Goal: Communication & Community: Answer question/provide support

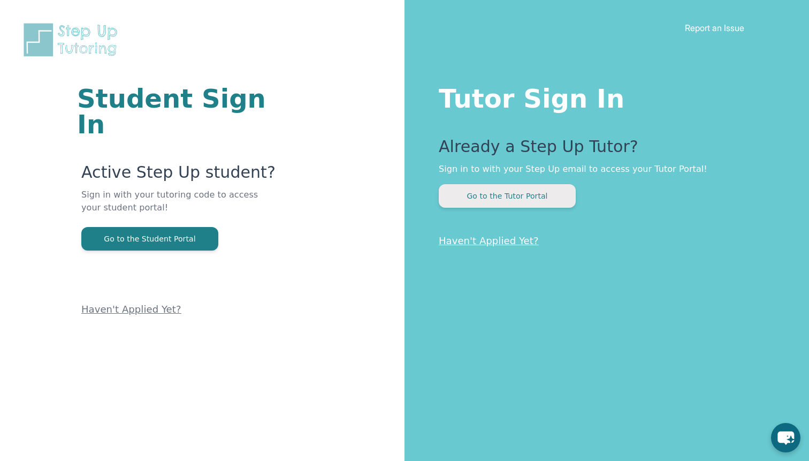
click at [488, 194] on button "Go to the Tutor Portal" at bounding box center [507, 196] width 137 height 24
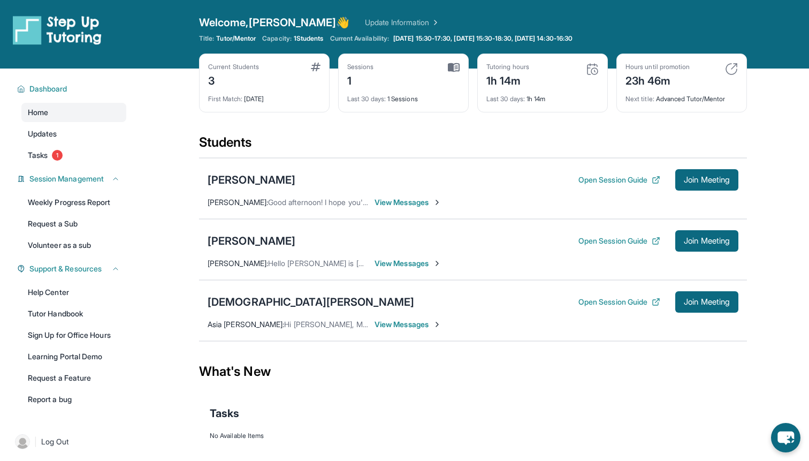
click at [375, 264] on span "View Messages" at bounding box center [407, 263] width 67 height 11
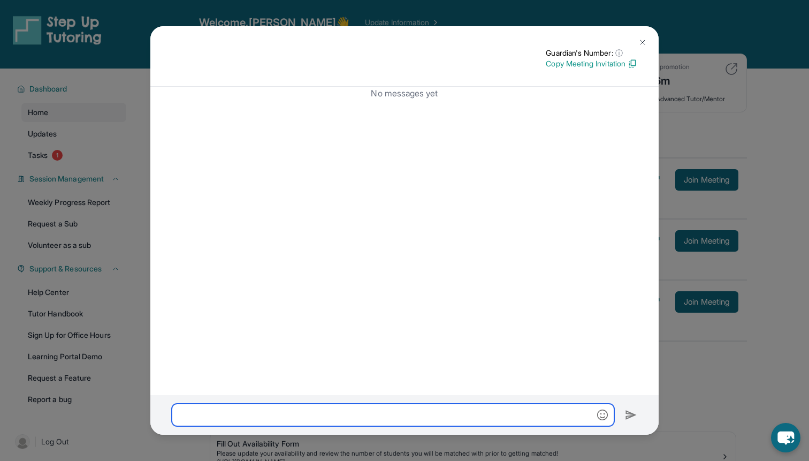
click at [284, 416] on input "text" at bounding box center [393, 414] width 442 height 22
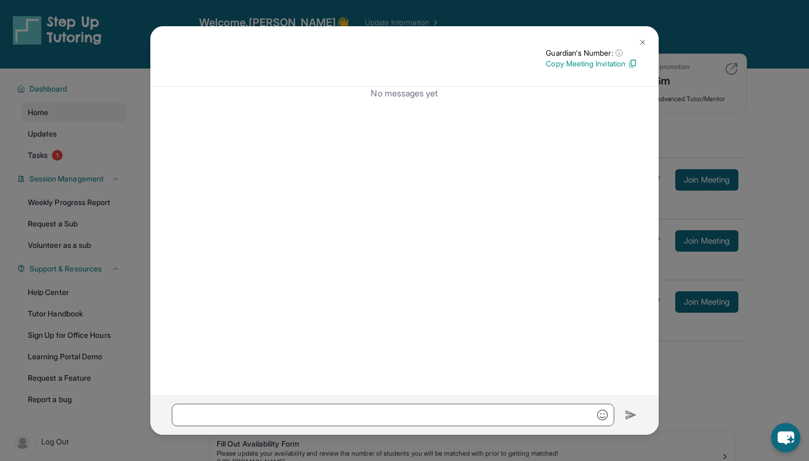
click at [641, 42] on img at bounding box center [642, 42] width 9 height 9
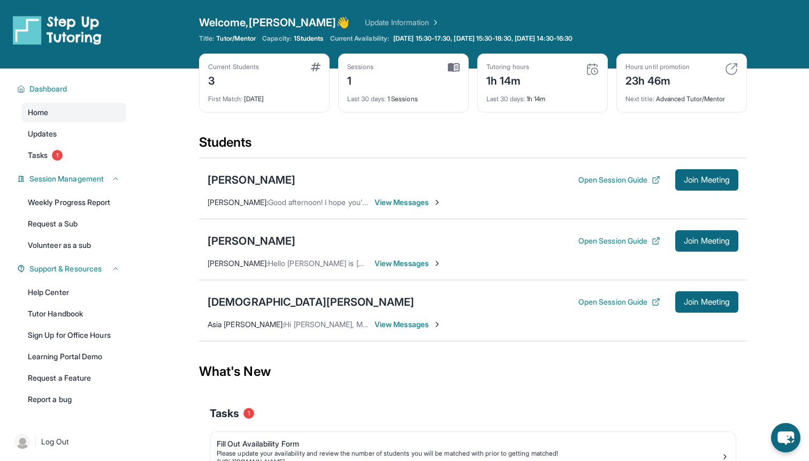
click at [411, 200] on span "View Messages" at bounding box center [407, 202] width 67 height 11
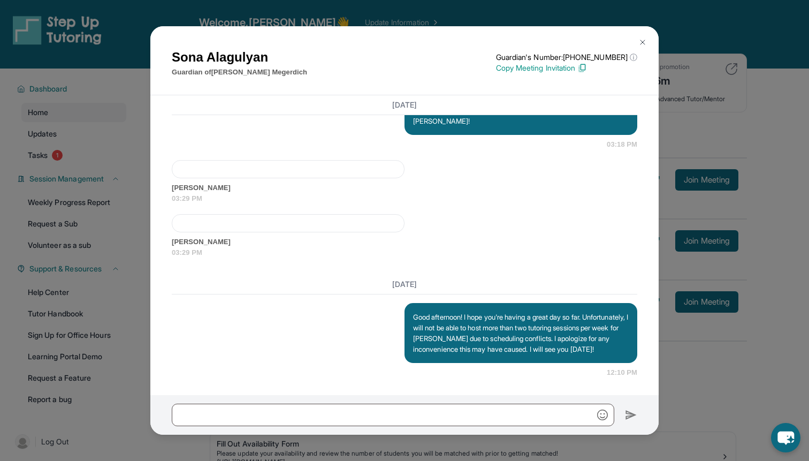
scroll to position [1609, 0]
click at [646, 37] on button at bounding box center [642, 42] width 21 height 21
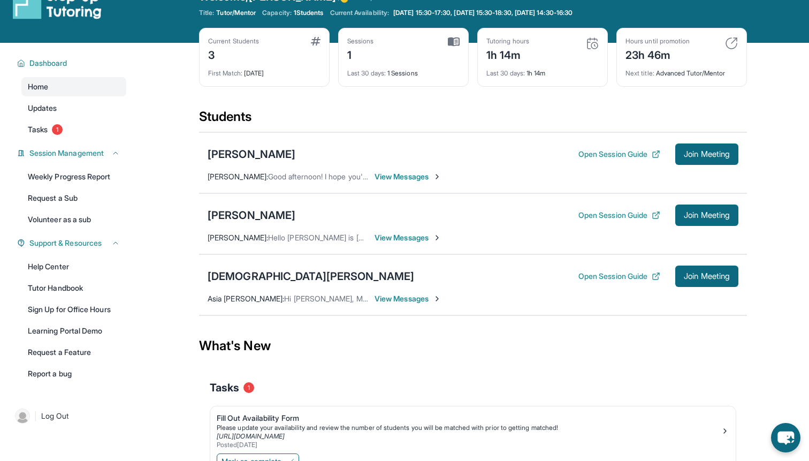
scroll to position [19, 0]
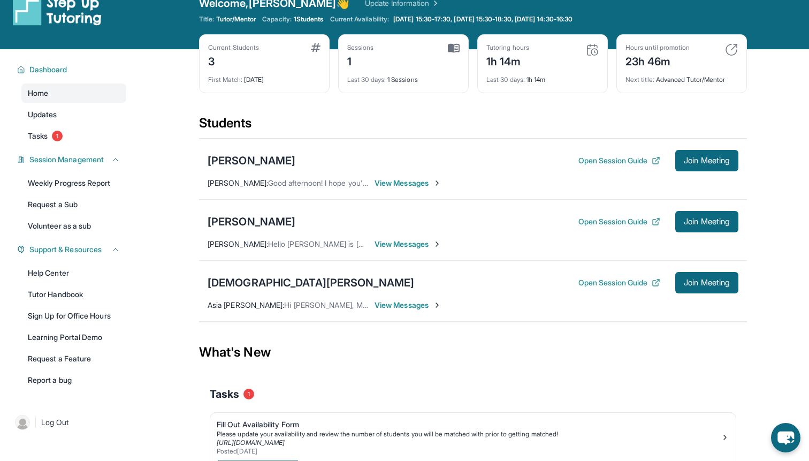
click at [380, 302] on span "View Messages" at bounding box center [407, 305] width 67 height 11
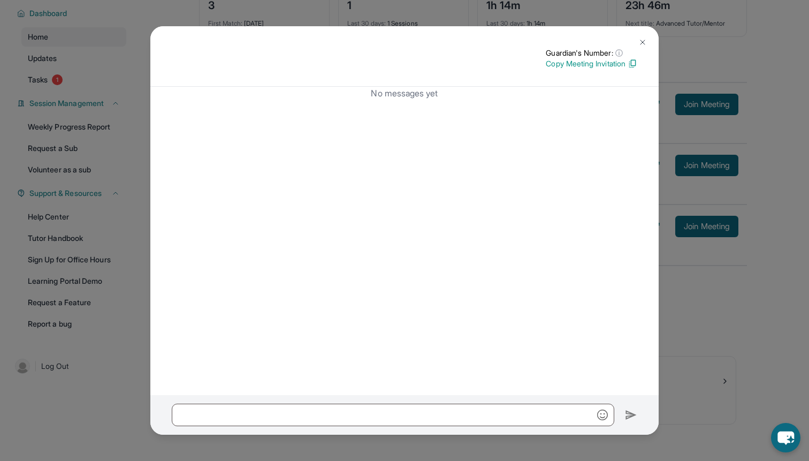
scroll to position [74, 0]
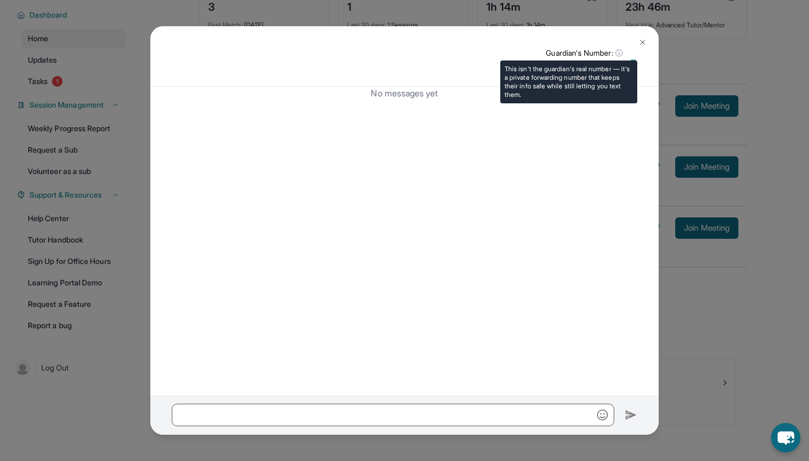
click at [618, 52] on span "ⓘ" at bounding box center [618, 53] width 7 height 11
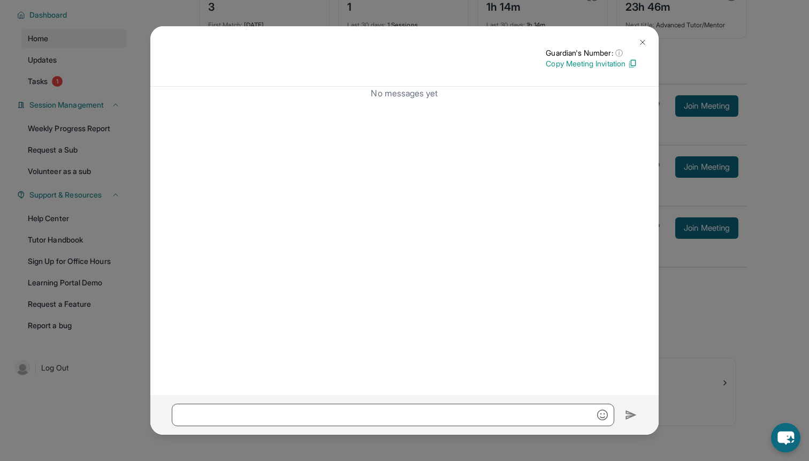
click at [646, 40] on img at bounding box center [642, 42] width 9 height 9
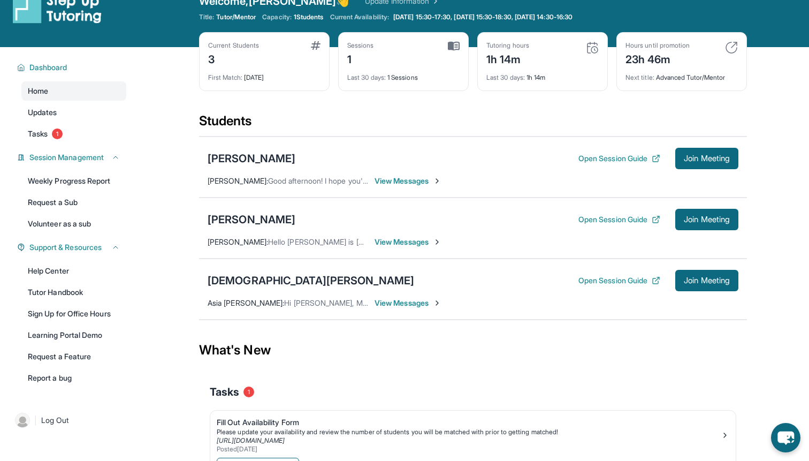
scroll to position [0, 0]
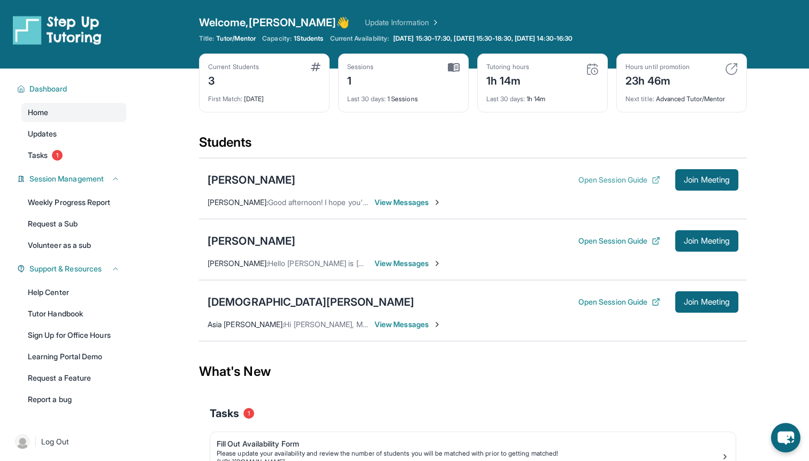
click at [579, 182] on button "Open Session Guide" at bounding box center [619, 179] width 82 height 11
click at [58, 317] on link "Tutor Handbook" at bounding box center [73, 313] width 105 height 19
click at [243, 239] on div "[PERSON_NAME]" at bounding box center [252, 240] width 88 height 15
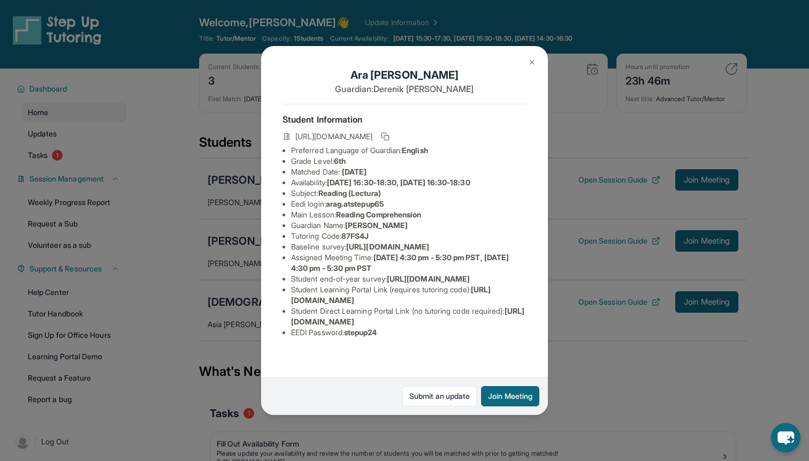
scroll to position [49, 0]
click at [199, 311] on div "Ara Galstyan Guardian: Derenik Galstyan Student Information https://student-por…" at bounding box center [404, 230] width 809 height 461
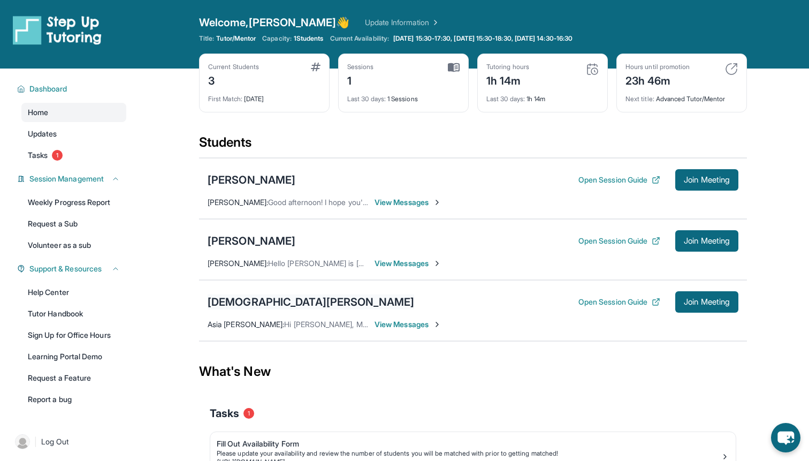
click at [227, 307] on div "[DEMOGRAPHIC_DATA][PERSON_NAME]" at bounding box center [311, 301] width 206 height 15
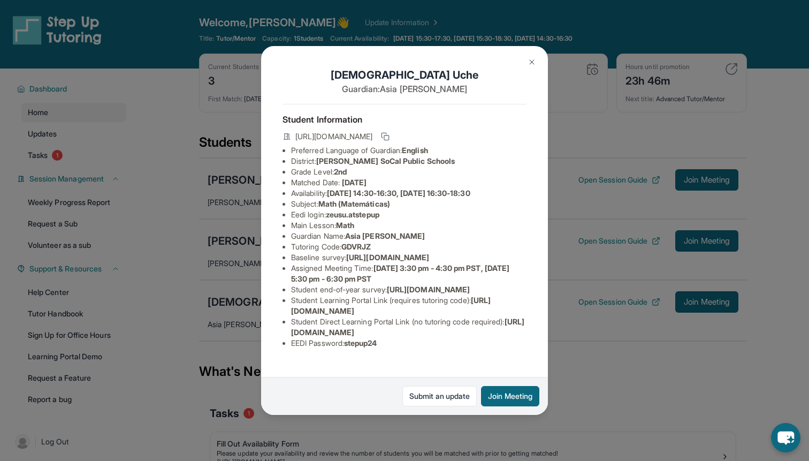
scroll to position [60, 0]
click at [192, 281] on div "Zeus Uche Guardian: Asia Fitzhugh Student Information https://student-portal.st…" at bounding box center [404, 230] width 809 height 461
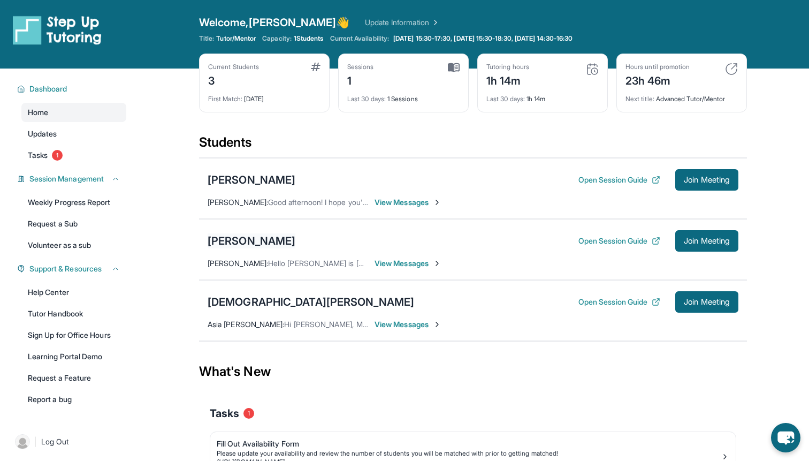
click at [234, 242] on div "[PERSON_NAME]" at bounding box center [252, 240] width 88 height 15
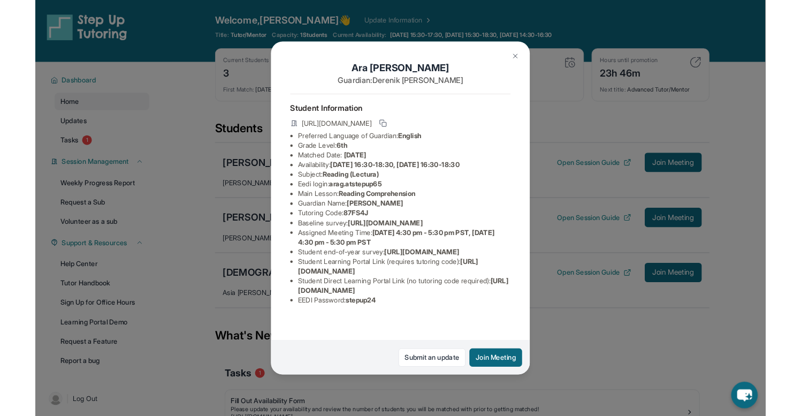
scroll to position [49, 0]
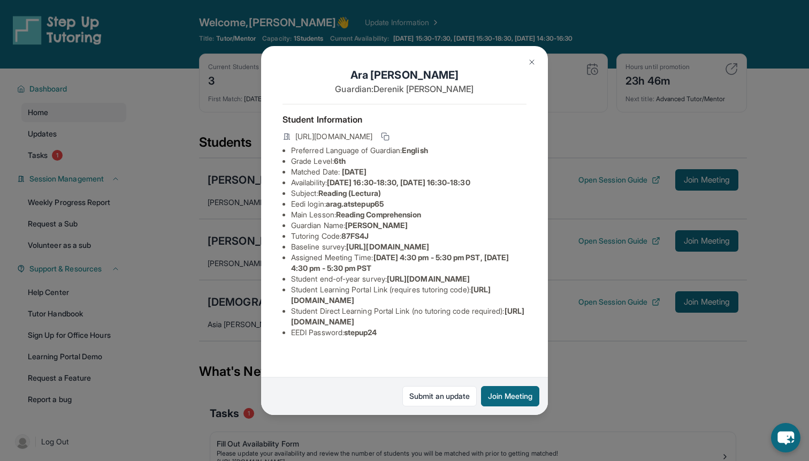
click at [171, 262] on div "Ara Galstyan Guardian: Derenik Galstyan Student Information https://student-por…" at bounding box center [404, 230] width 809 height 461
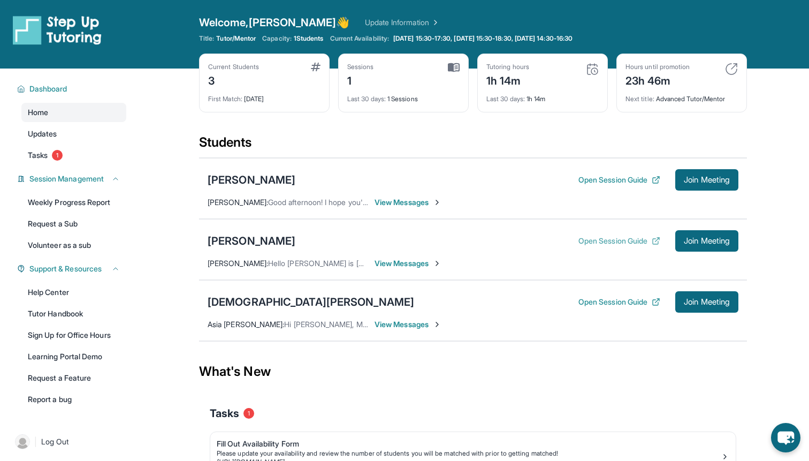
click at [627, 240] on button "Open Session Guide" at bounding box center [619, 240] width 82 height 11
click at [588, 179] on button "Open Session Guide" at bounding box center [619, 179] width 82 height 11
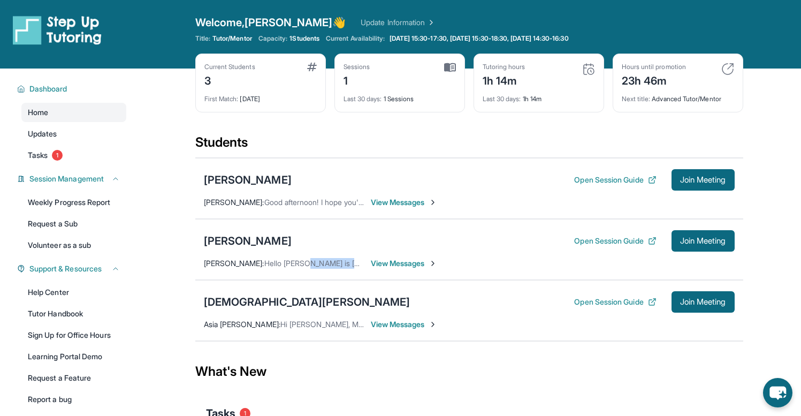
drag, startPoint x: 312, startPoint y: 265, endPoint x: 365, endPoint y: 264, distance: 53.5
click at [365, 264] on div "Derenik Galstyan : Hello hwo is Aras new tutor? View Messages" at bounding box center [321, 263] width 234 height 11
click at [377, 262] on span "View Messages" at bounding box center [404, 263] width 67 height 11
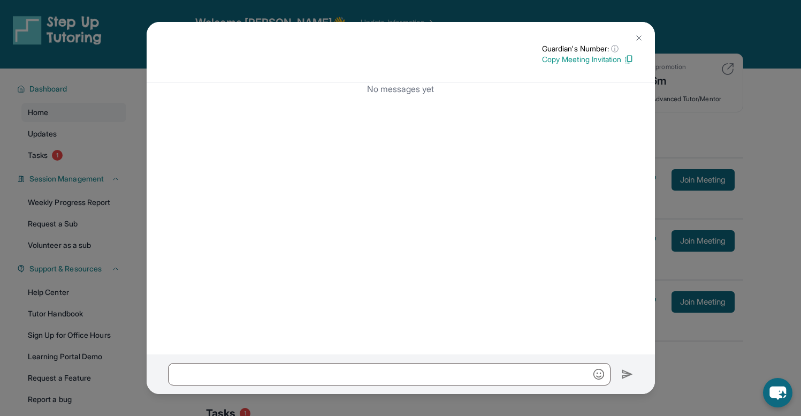
click at [641, 33] on button at bounding box center [638, 37] width 21 height 21
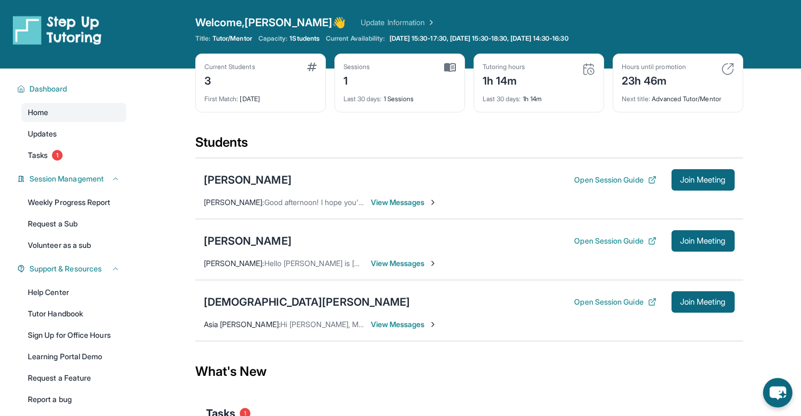
click at [386, 200] on span "View Messages" at bounding box center [404, 202] width 67 height 11
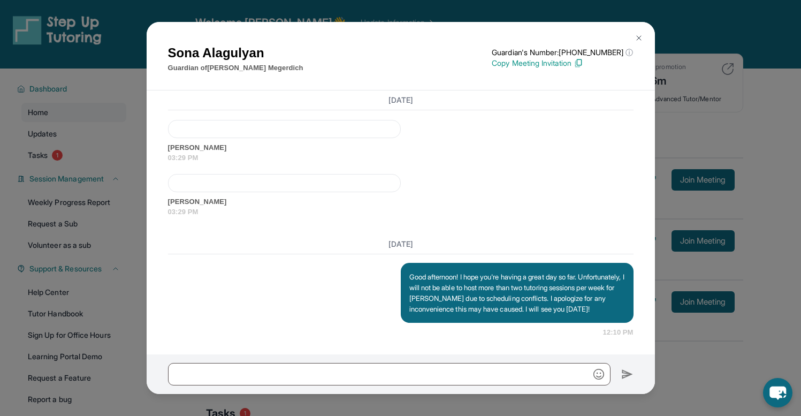
scroll to position [1645, 0]
click at [640, 33] on button at bounding box center [638, 37] width 21 height 21
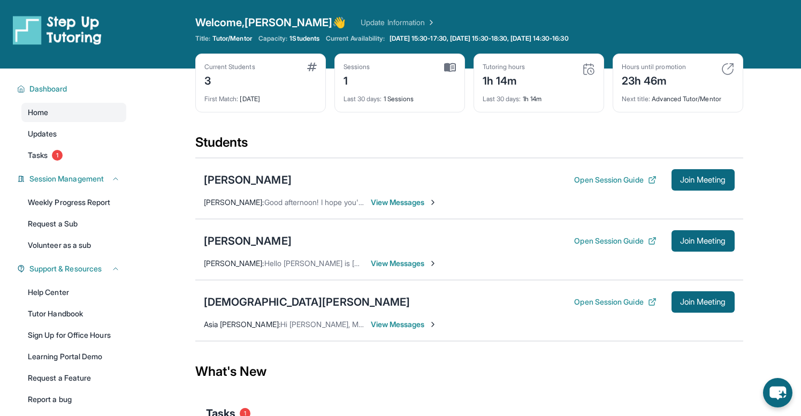
click at [404, 323] on span "View Messages" at bounding box center [404, 324] width 67 height 11
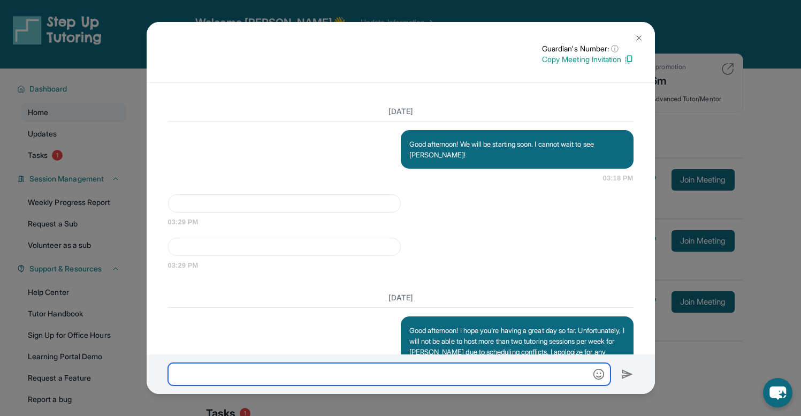
click at [326, 371] on input "text" at bounding box center [389, 374] width 442 height 22
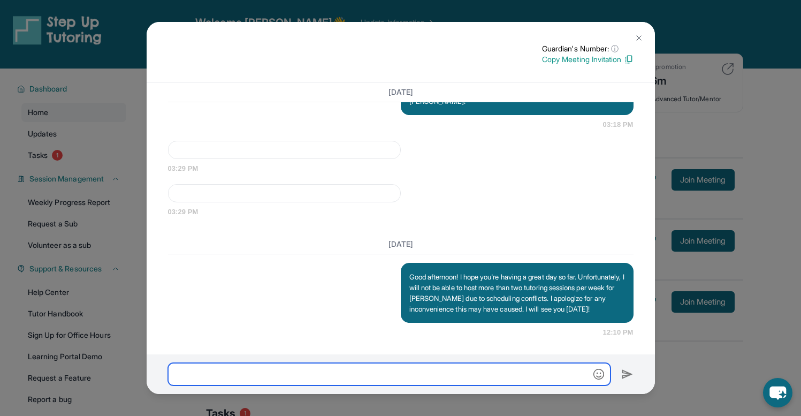
scroll to position [1542, 0]
click at [326, 371] on input "text" at bounding box center [389, 374] width 442 height 22
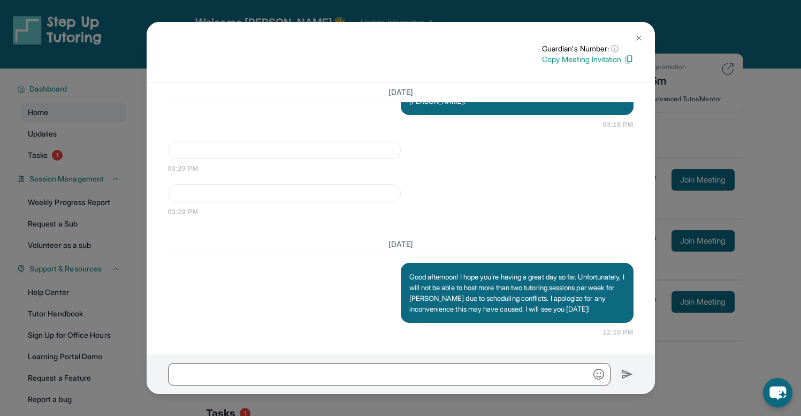
click at [636, 37] on img at bounding box center [638, 38] width 9 height 9
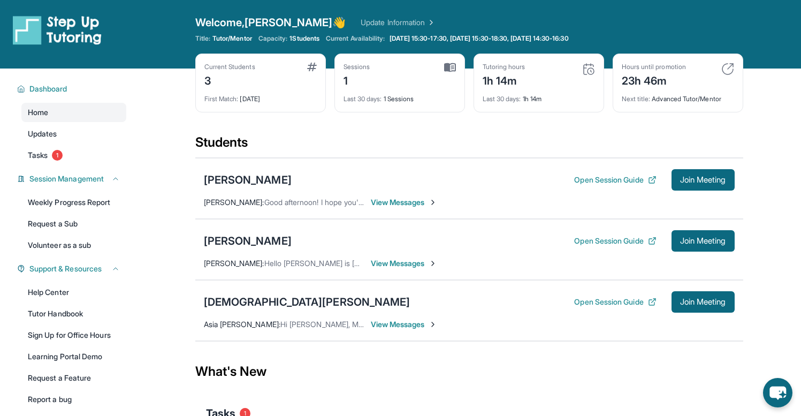
click at [374, 329] on span "View Messages" at bounding box center [404, 324] width 67 height 11
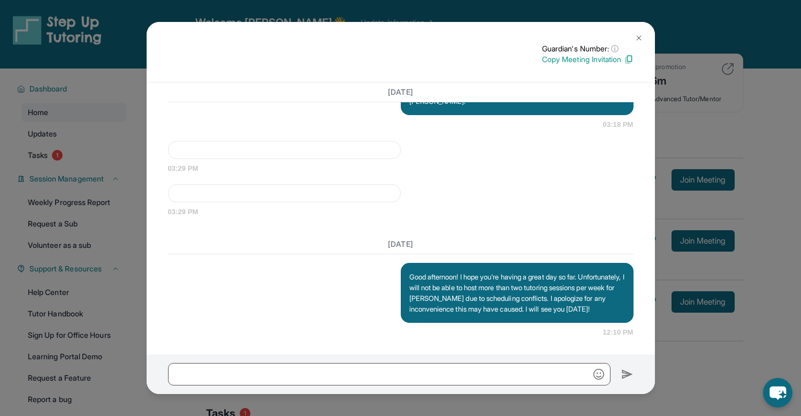
click at [631, 42] on button at bounding box center [638, 37] width 21 height 21
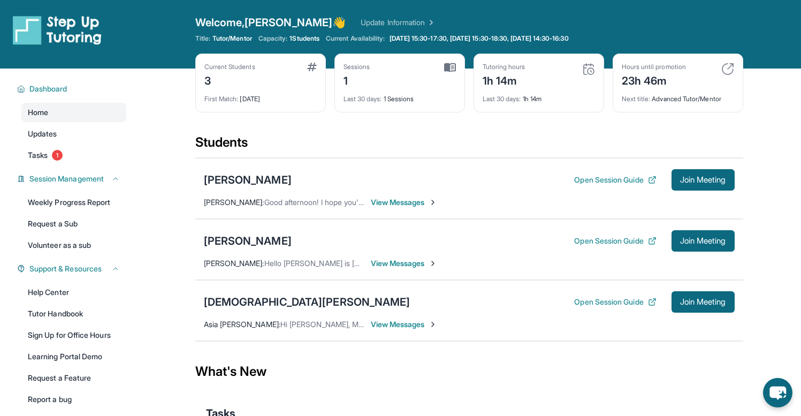
click at [388, 327] on span "View Messages" at bounding box center [404, 324] width 67 height 11
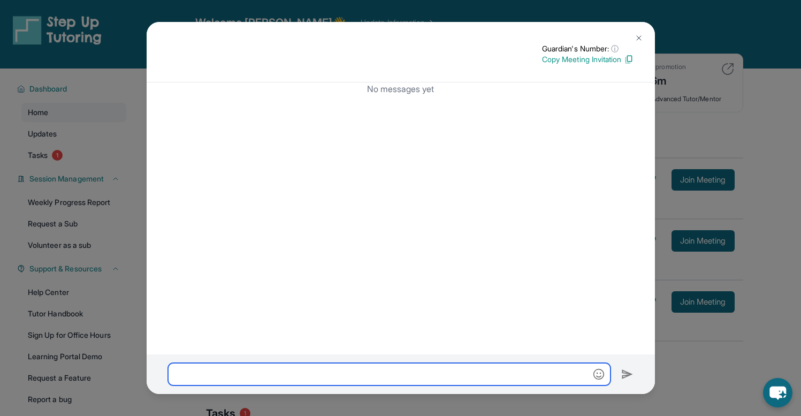
click at [379, 372] on input "text" at bounding box center [389, 374] width 442 height 22
paste input "**********"
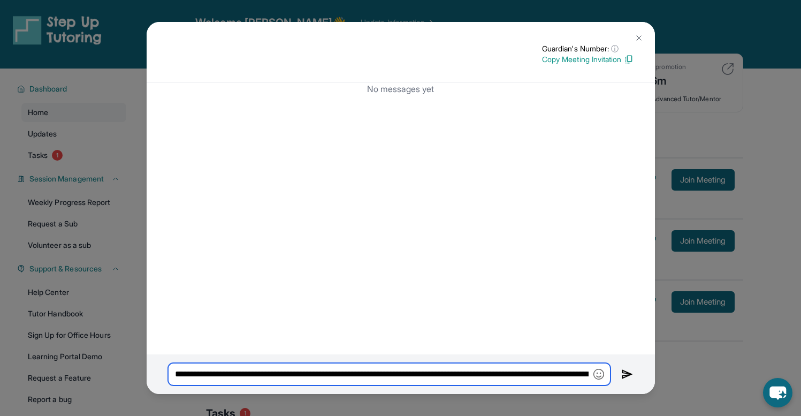
scroll to position [0, 1979]
type input "**********"
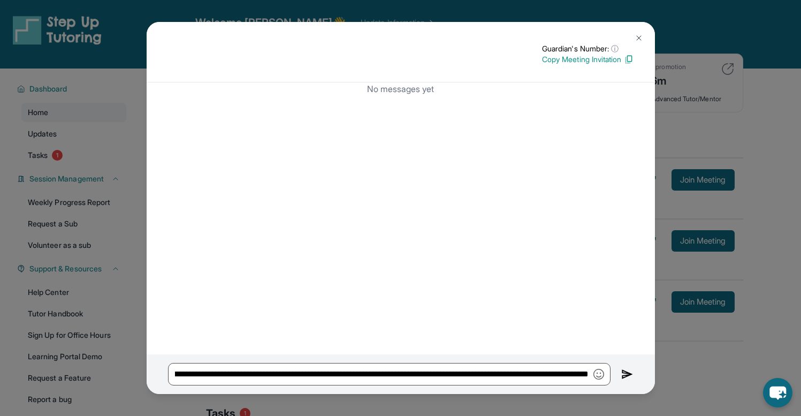
scroll to position [0, 0]
click at [624, 373] on img at bounding box center [627, 374] width 12 height 13
click at [624, 374] on img at bounding box center [627, 374] width 12 height 13
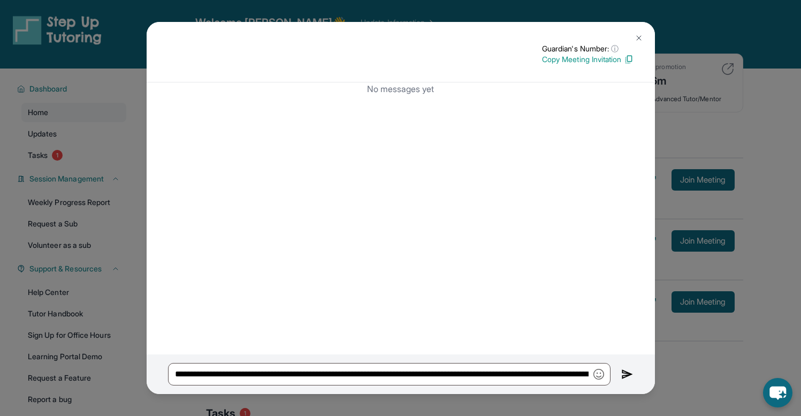
click at [624, 374] on img at bounding box center [627, 374] width 12 height 13
click at [623, 374] on img at bounding box center [627, 374] width 12 height 13
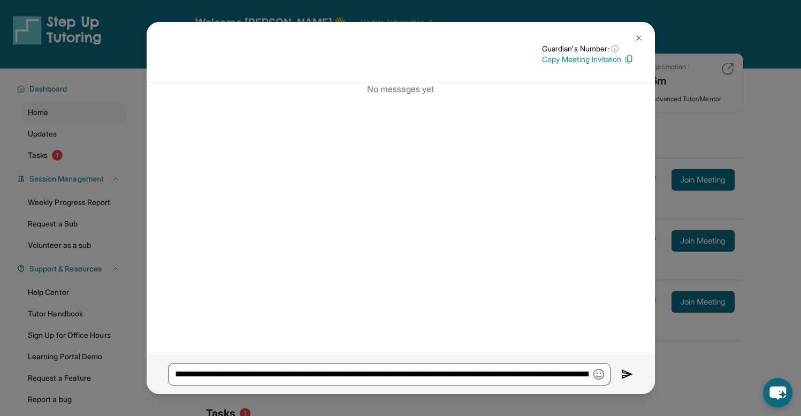
click at [623, 374] on img at bounding box center [627, 374] width 12 height 13
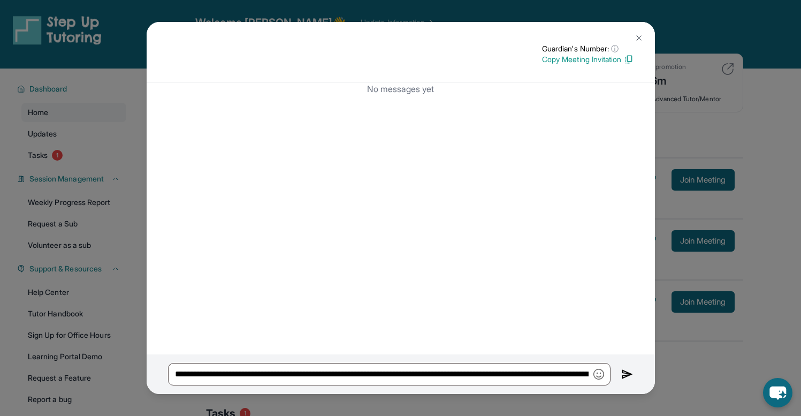
click at [623, 374] on img at bounding box center [627, 374] width 12 height 13
click at [623, 373] on img at bounding box center [627, 374] width 12 height 13
click at [622, 373] on img at bounding box center [627, 374] width 12 height 13
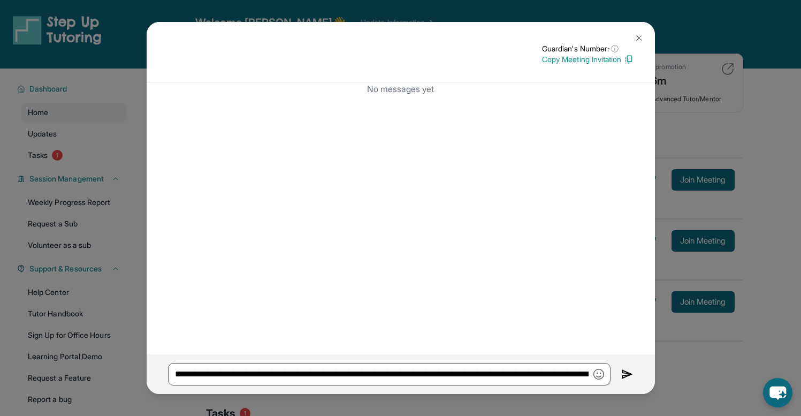
click at [641, 33] on button at bounding box center [638, 37] width 21 height 21
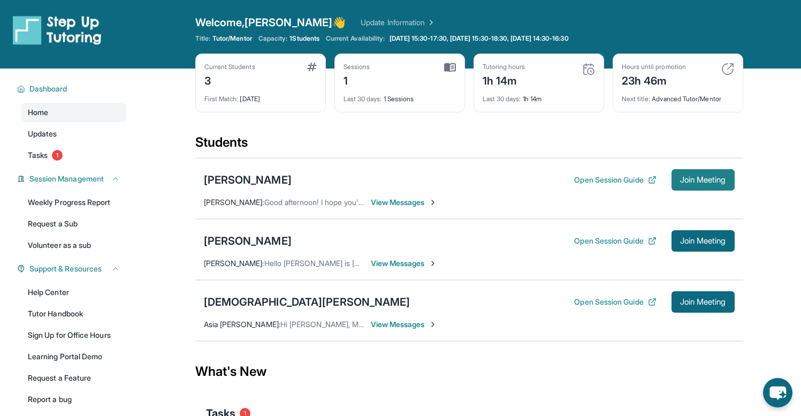
click at [732, 181] on button "Join Meeting" at bounding box center [702, 179] width 63 height 21
click at [415, 208] on div "[PERSON_NAME] Open Session Guide Join Meeting [PERSON_NAME] : Good afternoon! I…" at bounding box center [469, 188] width 548 height 61
